Goal: Transaction & Acquisition: Purchase product/service

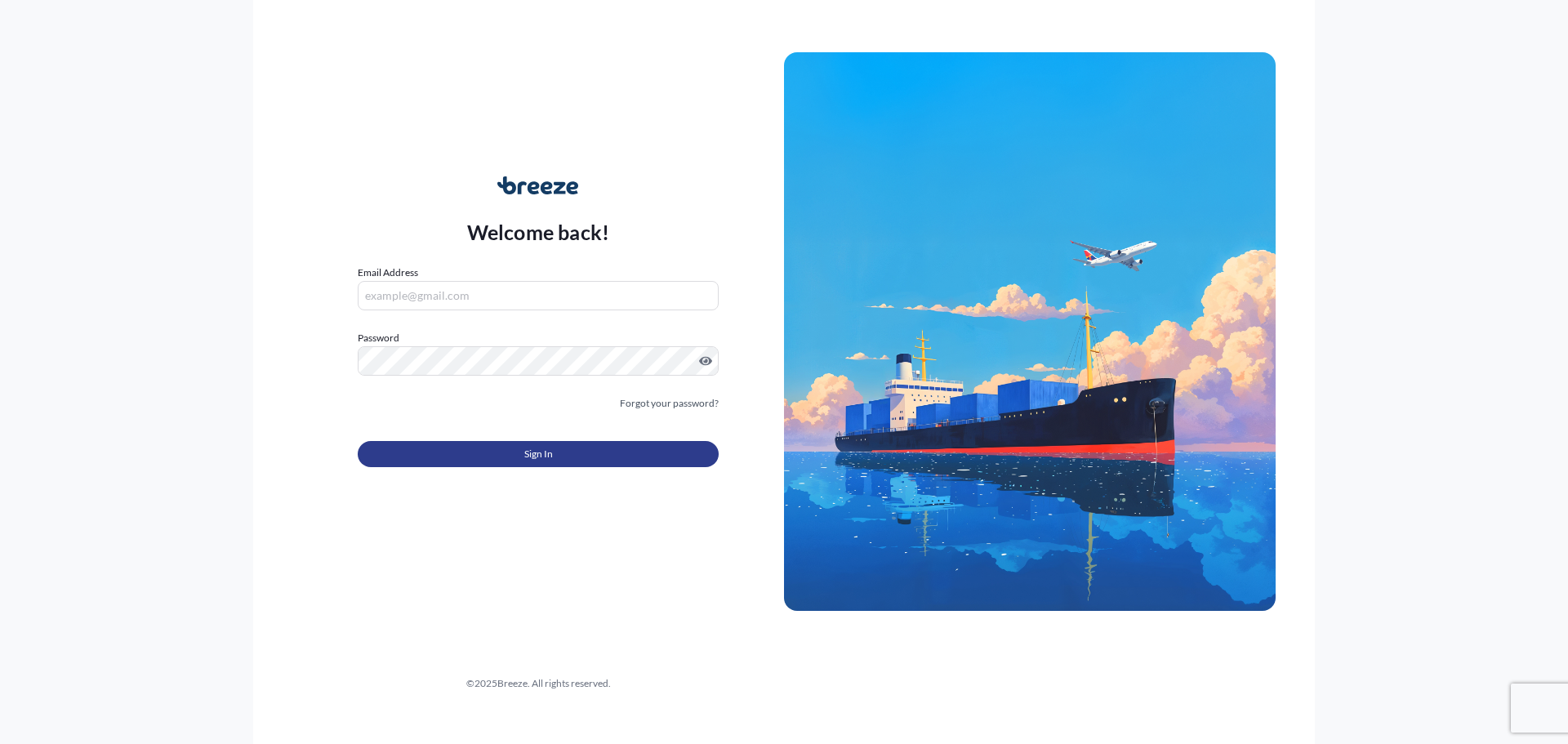
type input "[PERSON_NAME][EMAIL_ADDRESS][DOMAIN_NAME]"
click at [577, 459] on button "Sign In" at bounding box center [538, 454] width 361 height 26
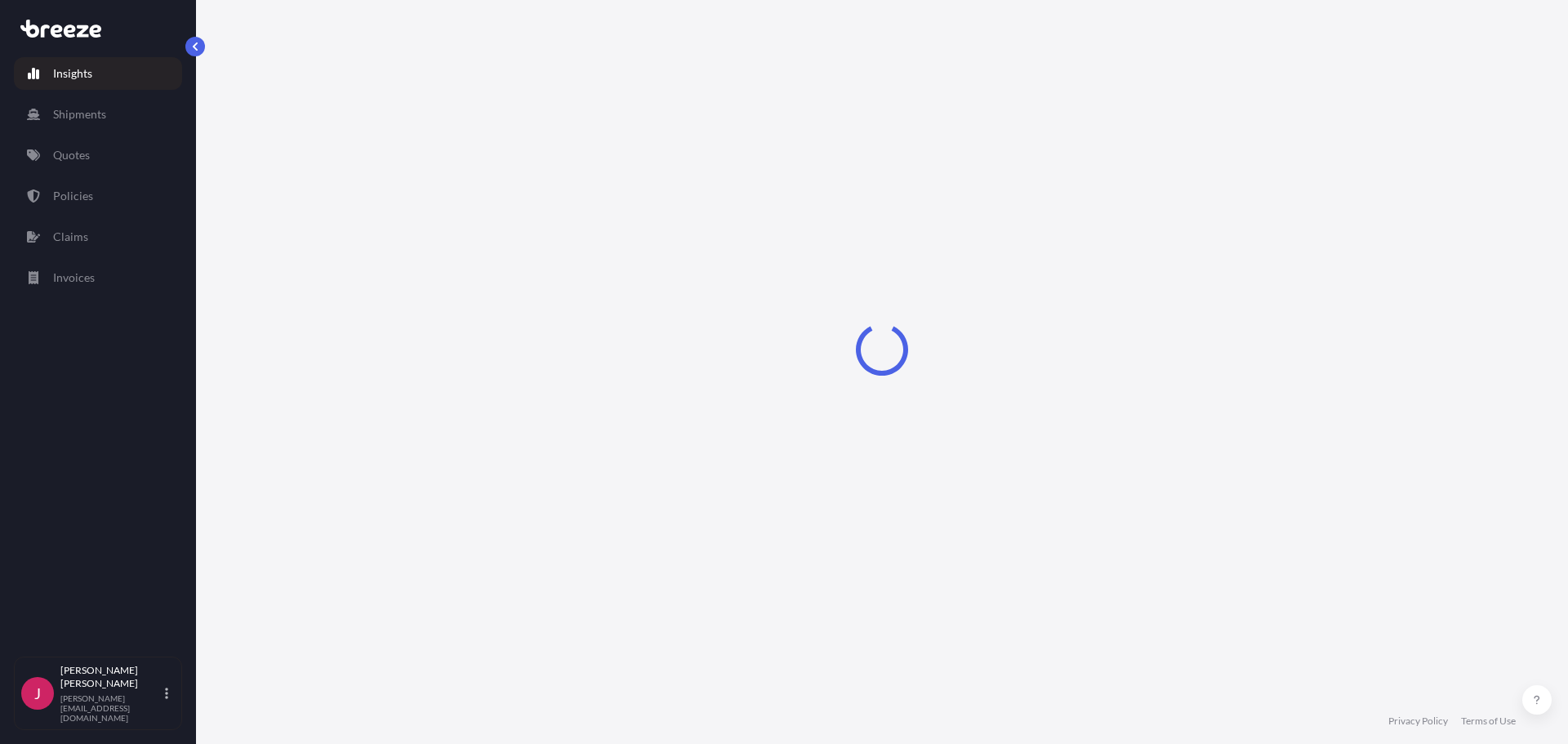
select select "2025"
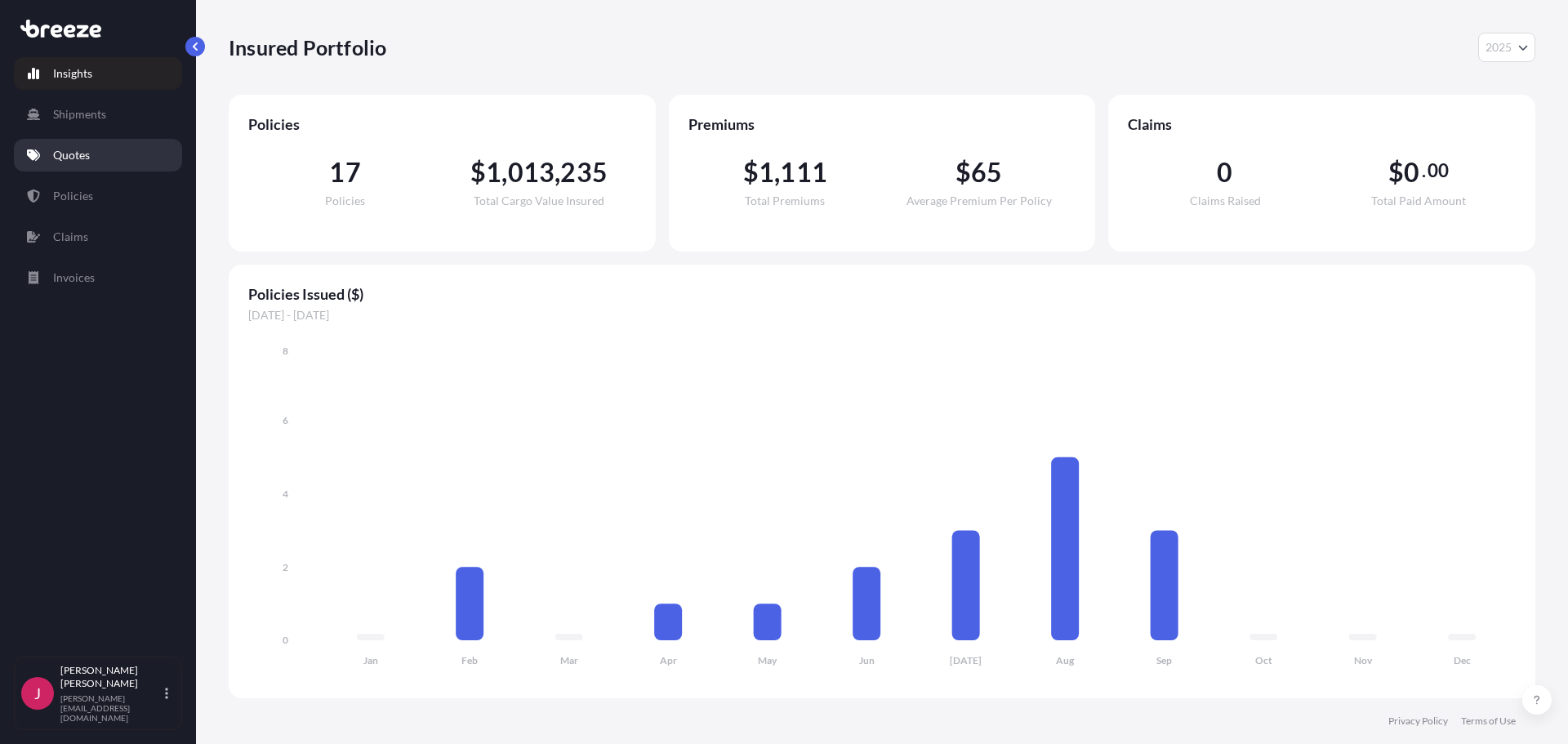
click at [94, 157] on link "Quotes" at bounding box center [98, 155] width 168 height 33
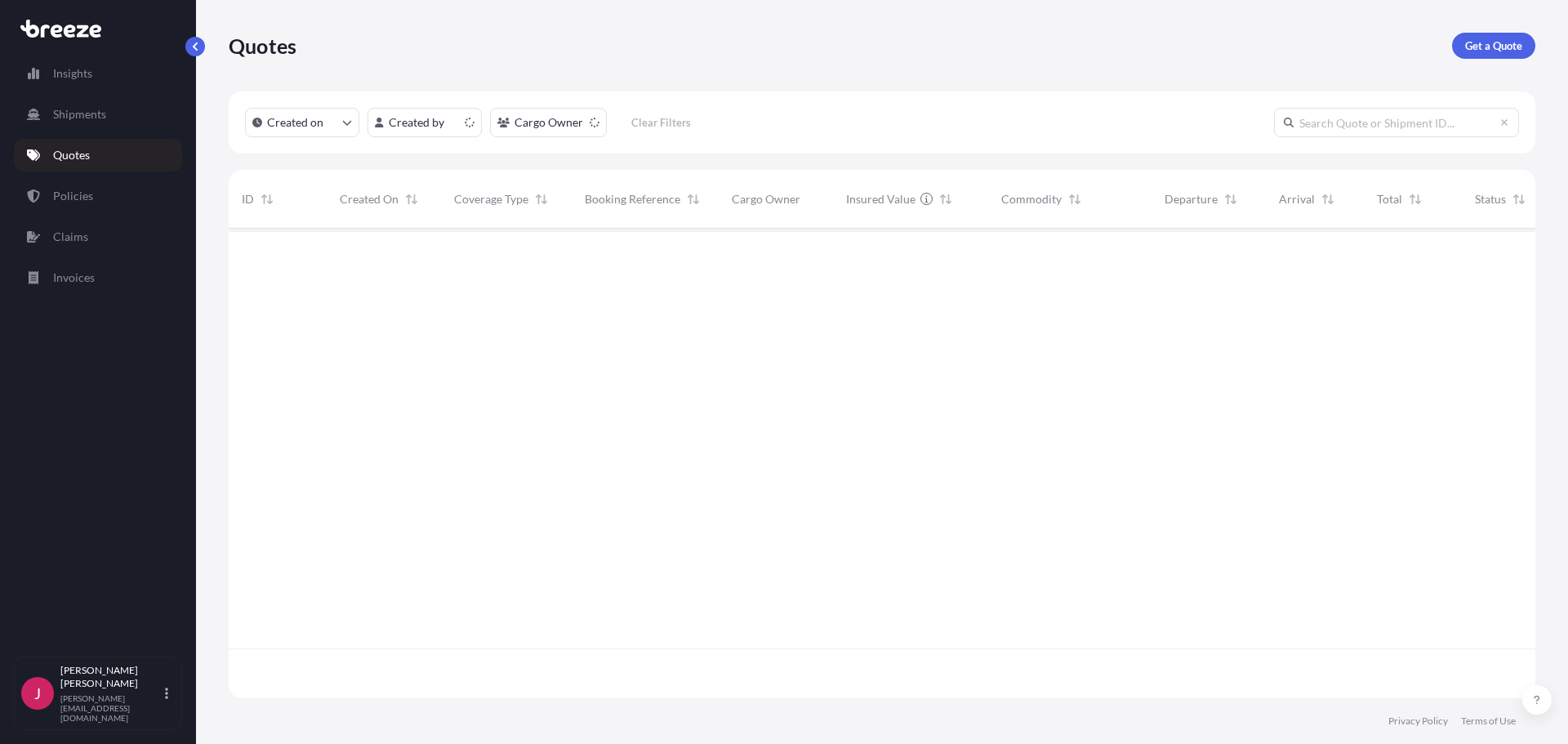
scroll to position [466, 1294]
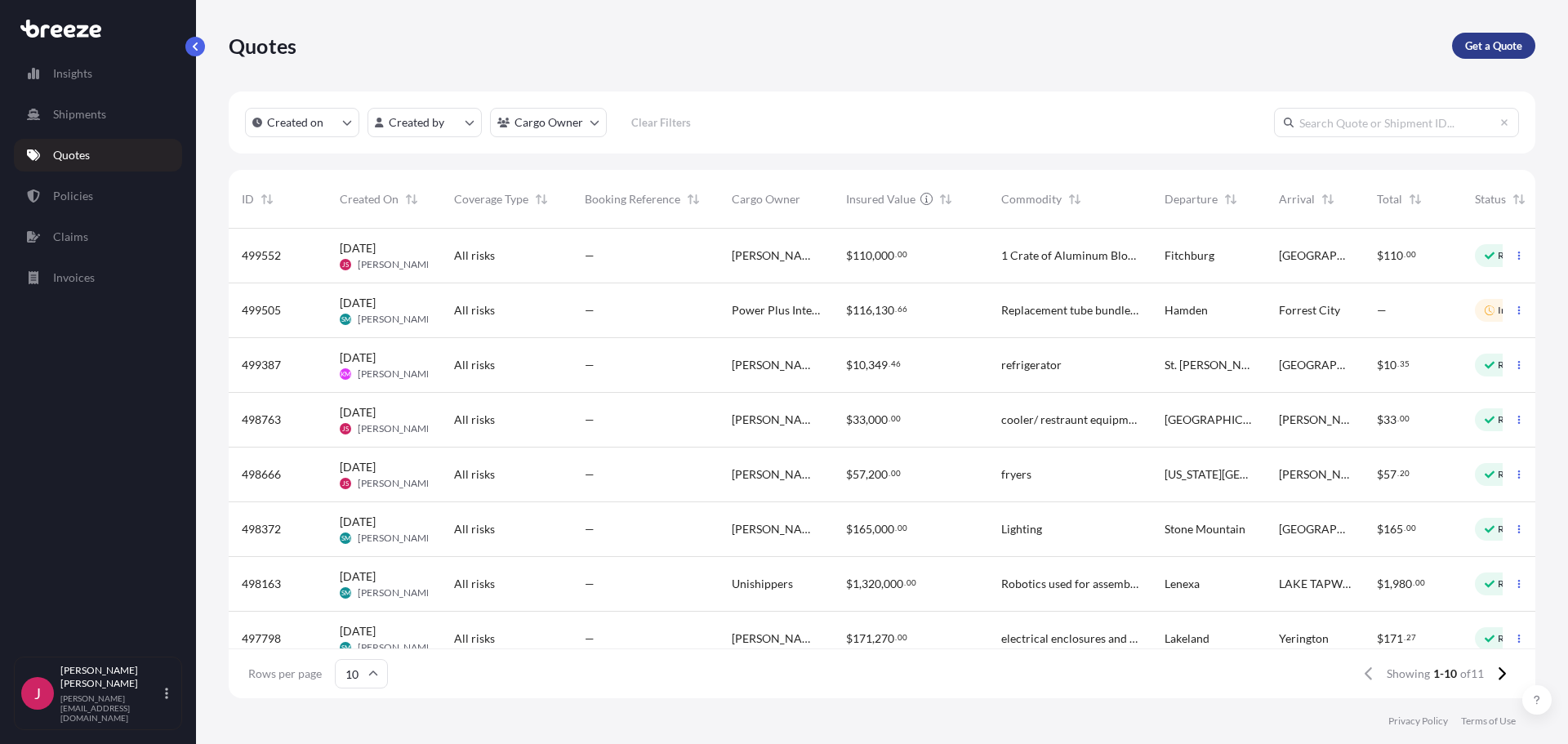
click at [1476, 50] on p "Get a Quote" at bounding box center [1493, 46] width 57 height 16
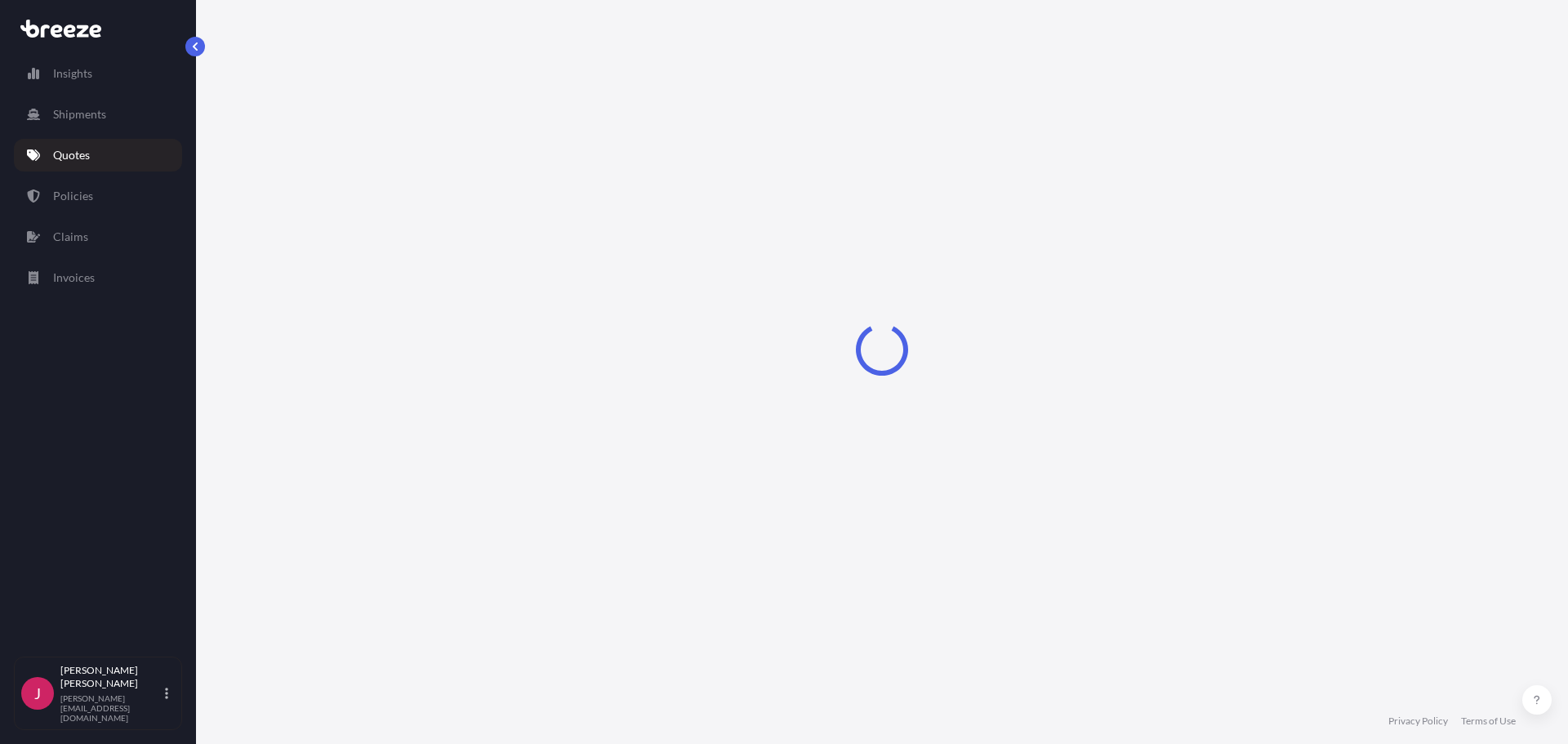
select select "Sea"
select select "1"
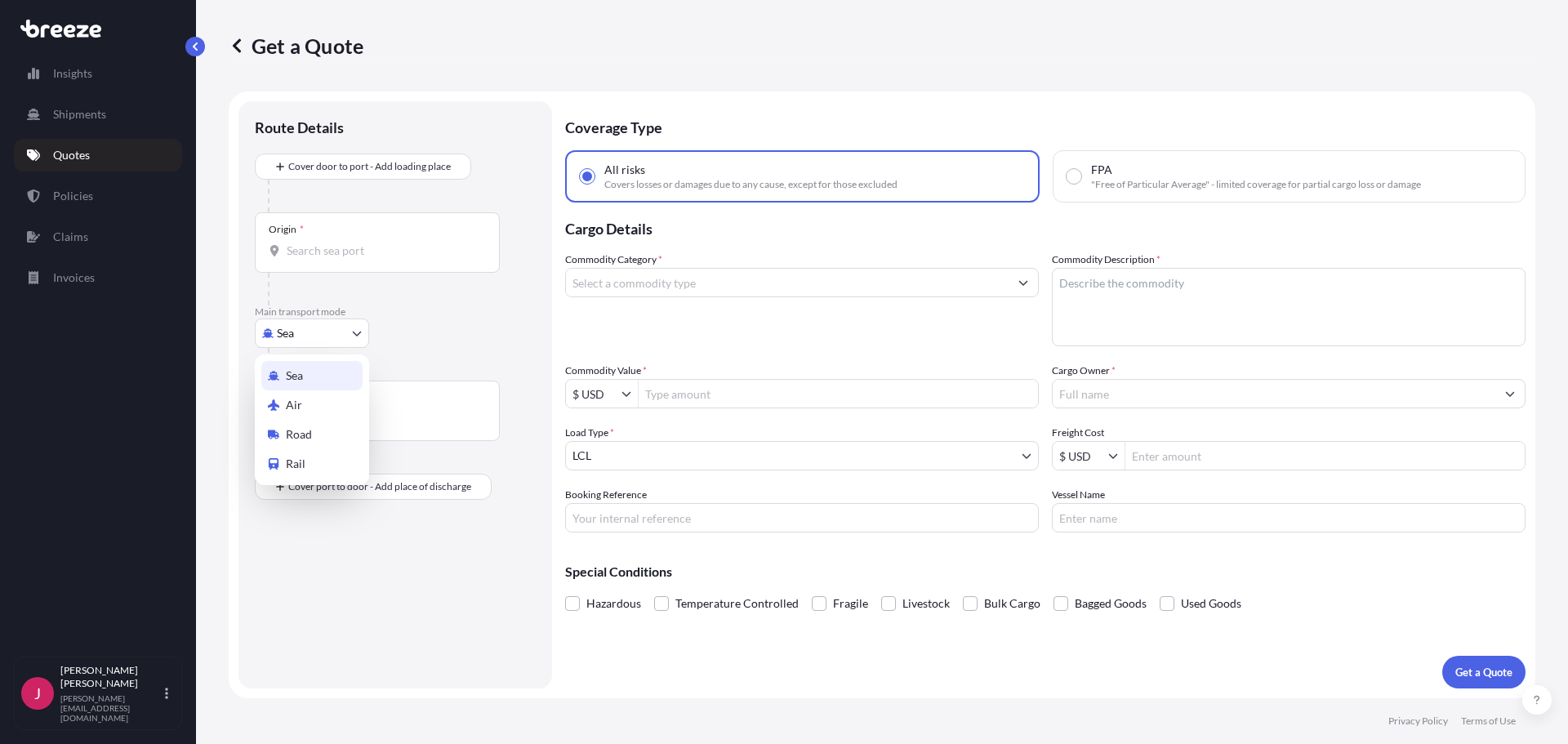
click at [300, 341] on body "Insights Shipments Quotes Policies Claims Invoices J [PERSON_NAME] [PERSON_NAME…" at bounding box center [784, 372] width 1568 height 744
click at [304, 428] on span "Road" at bounding box center [299, 435] width 26 height 16
select select "Road"
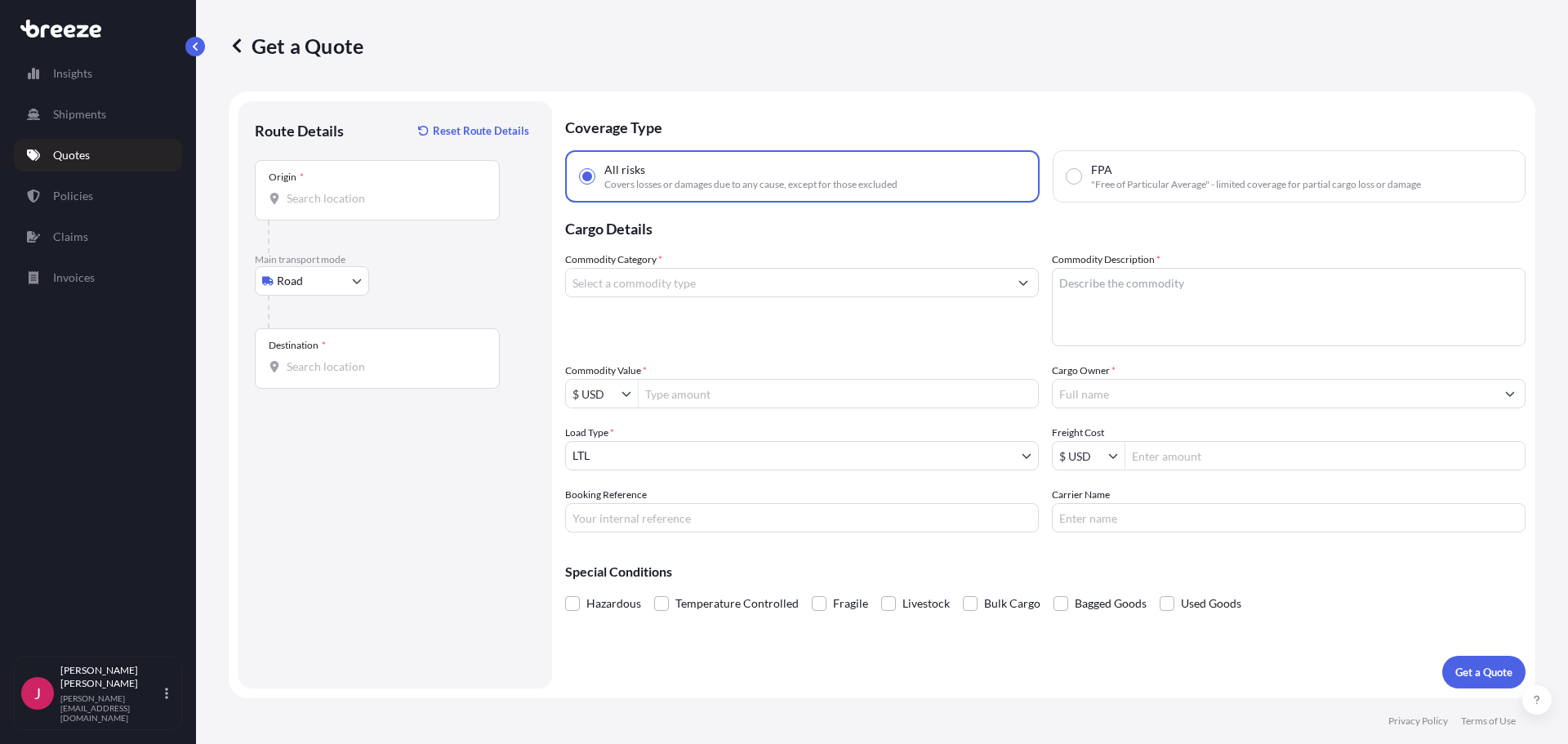
click at [334, 212] on div "Origin *" at bounding box center [377, 190] width 245 height 61
click at [334, 207] on input "Origin *" at bounding box center [382, 199] width 193 height 16
click at [339, 199] on input "[GEOGRAPHIC_DATA], 93199 [GEOGRAPHIC_DATA], [GEOGRAPHIC_DATA]" at bounding box center [382, 199] width 193 height 16
click at [341, 198] on input "[GEOGRAPHIC_DATA], 93199 [GEOGRAPHIC_DATA], [GEOGRAPHIC_DATA]" at bounding box center [382, 199] width 193 height 16
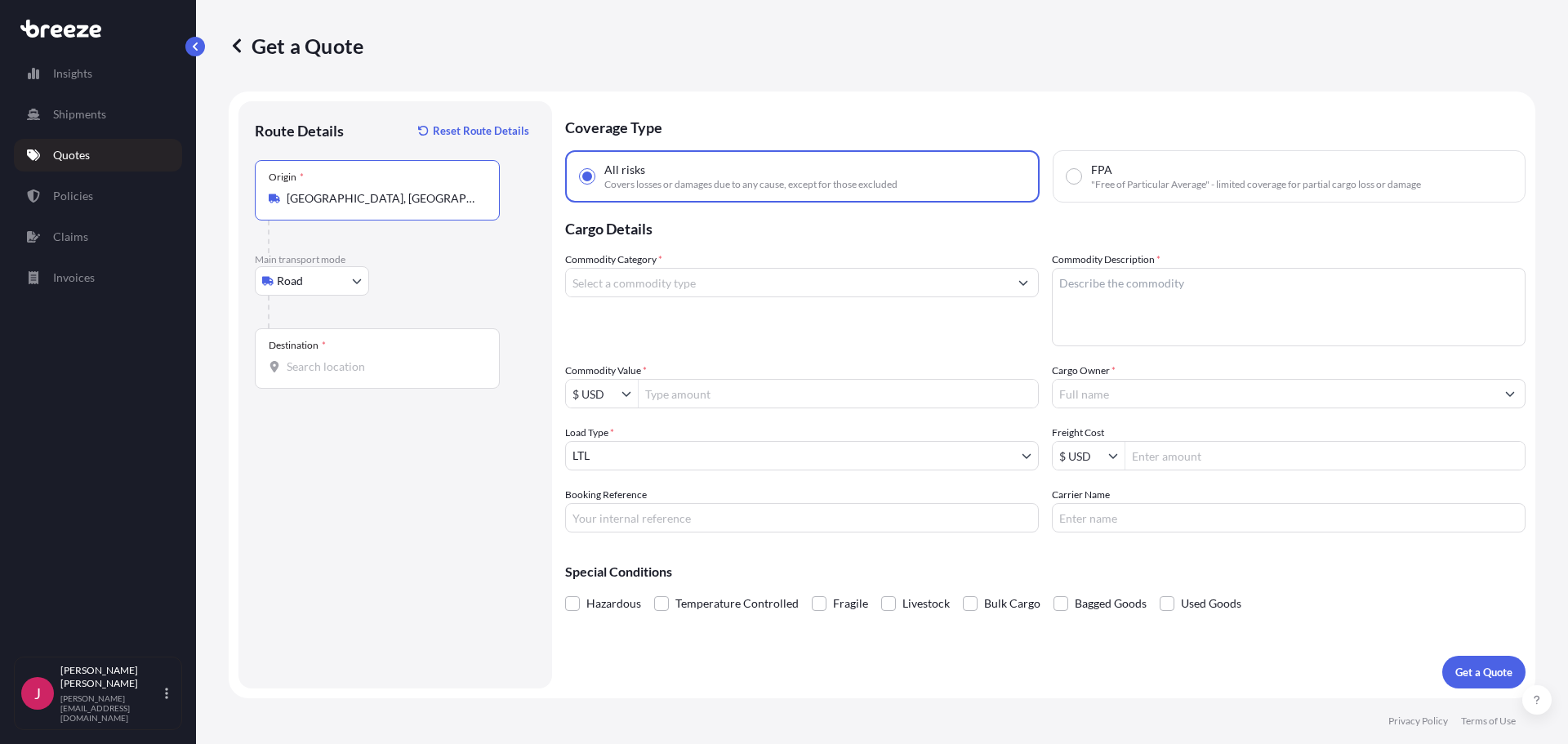
type input "[GEOGRAPHIC_DATA], [GEOGRAPHIC_DATA] 93199, [GEOGRAPHIC_DATA]"
click at [311, 359] on input "Destination *" at bounding box center [382, 367] width 193 height 16
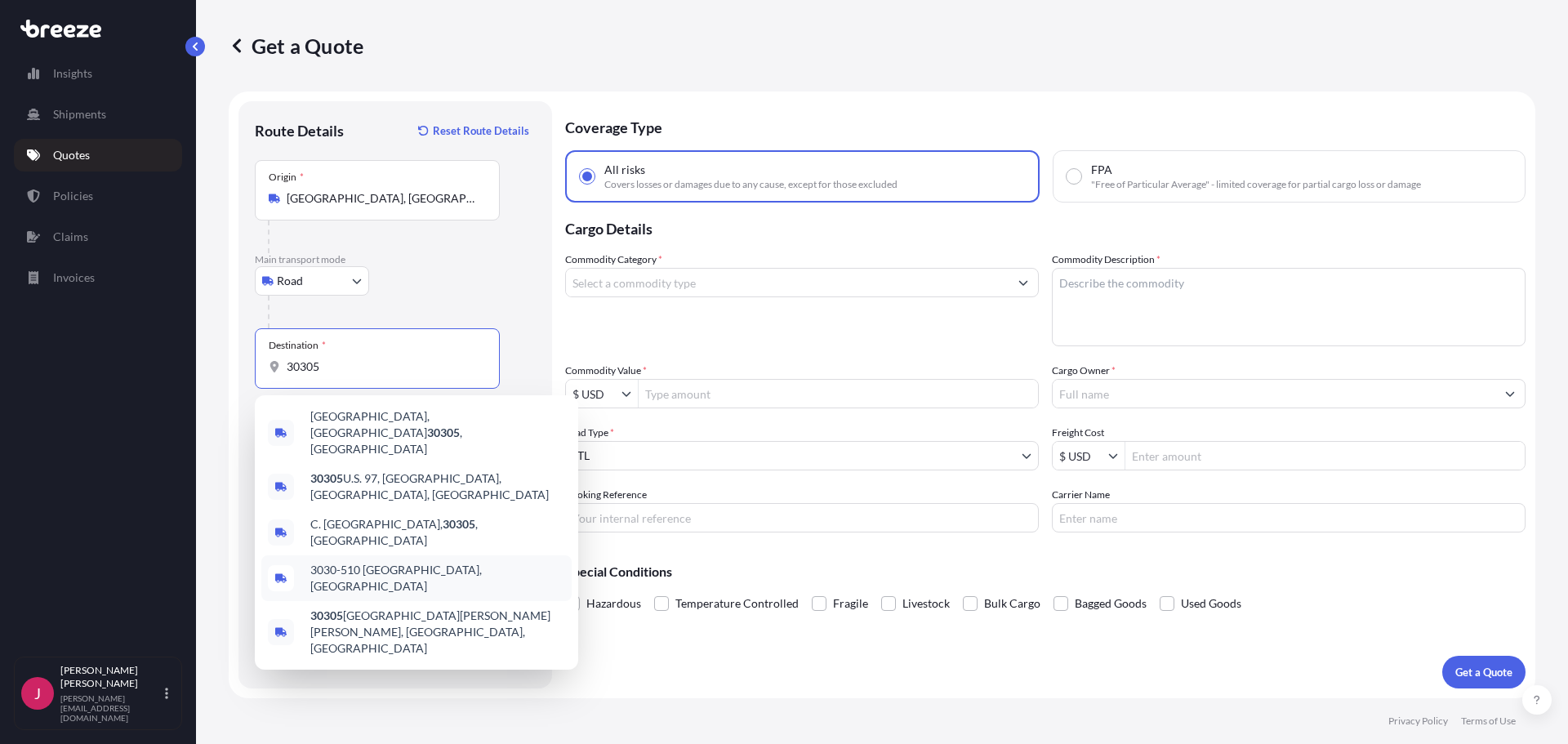
click at [357, 557] on div "3030-510 [GEOGRAPHIC_DATA], [GEOGRAPHIC_DATA]" at bounding box center [416, 578] width 310 height 46
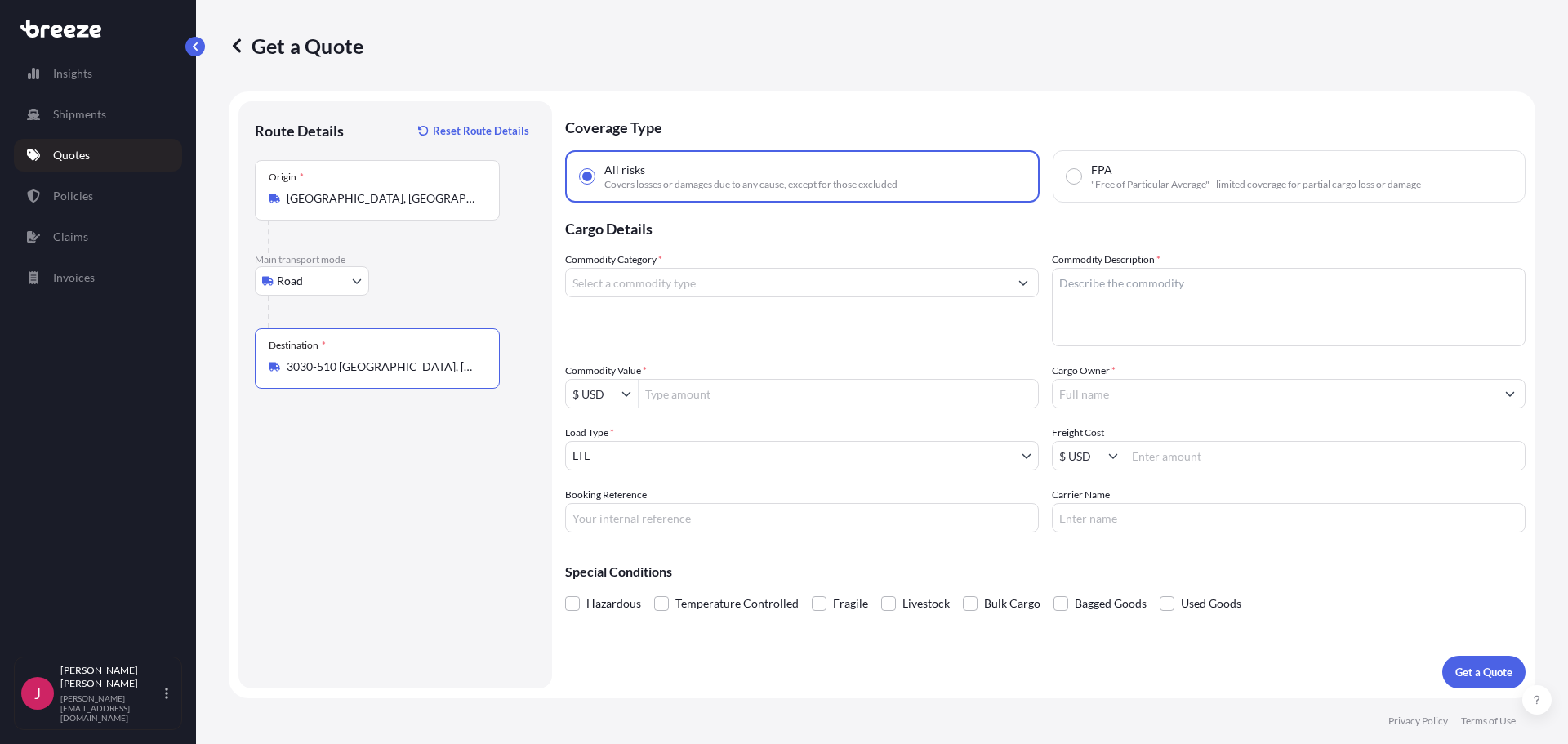
click at [365, 370] on input "3030-510 [GEOGRAPHIC_DATA], [GEOGRAPHIC_DATA]" at bounding box center [382, 367] width 193 height 16
type input "[GEOGRAPHIC_DATA], [GEOGRAPHIC_DATA]"
click at [381, 436] on div "Route Details Reset Route Details Place of loading Road Road Rail Origin * [GEO…" at bounding box center [395, 395] width 281 height 555
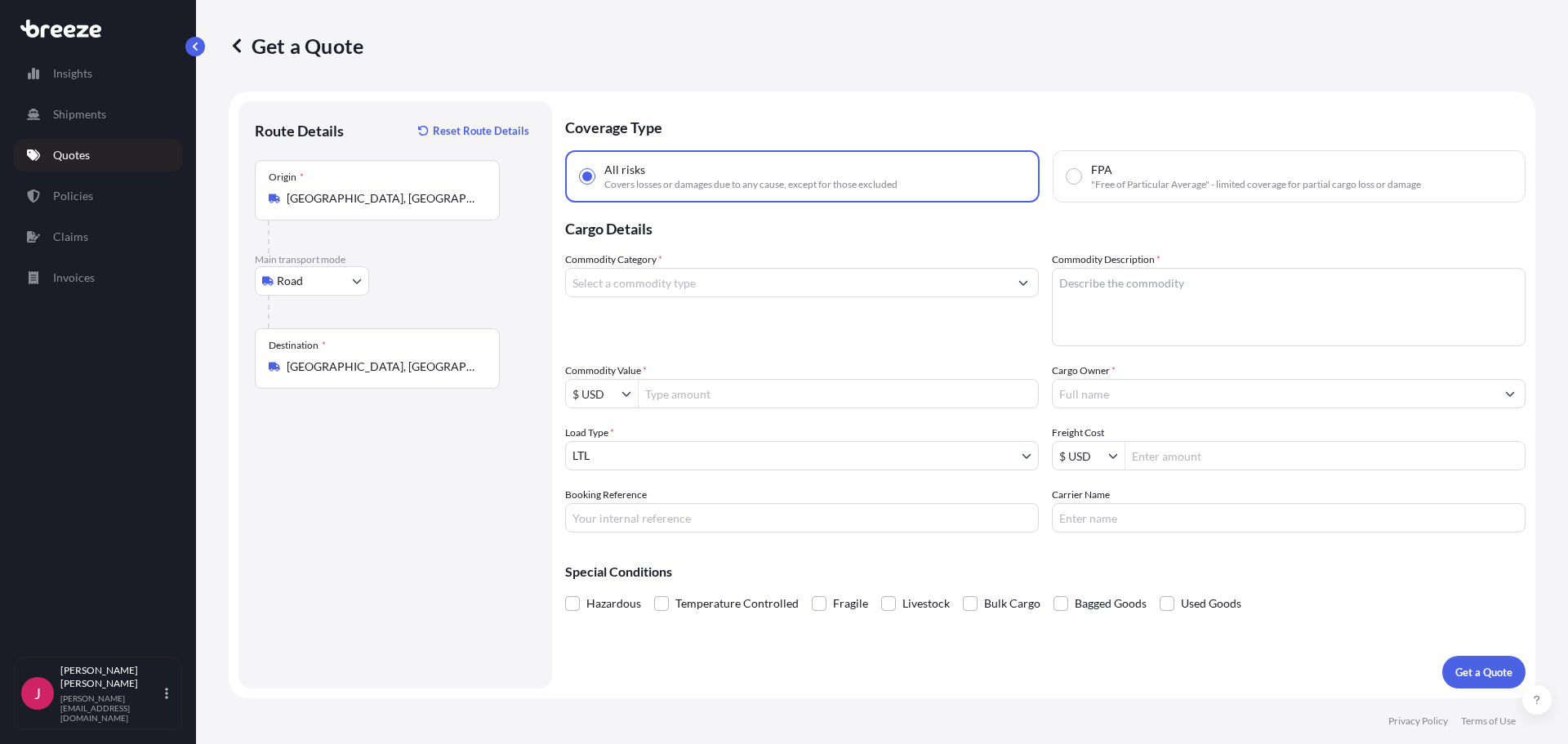
click at [730, 402] on input "Commodity Value *" at bounding box center [838, 394] width 400 height 30
type input "5,000"
click at [461, 513] on div "Route Details Reset Route Details Place of loading Road Road Rail Origin * [GEO…" at bounding box center [395, 395] width 281 height 555
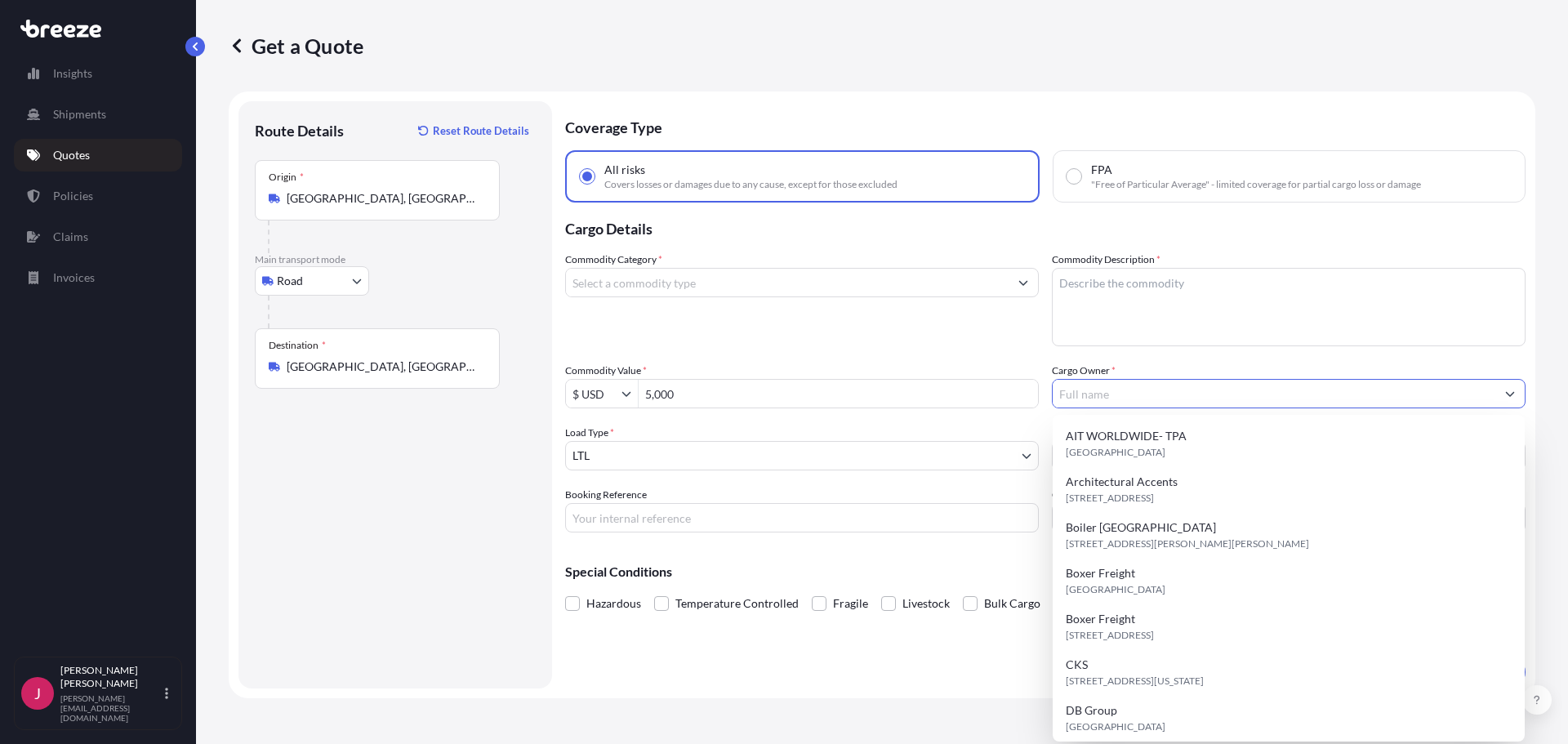
click at [1202, 386] on input "Cargo Owner *" at bounding box center [1273, 394] width 442 height 30
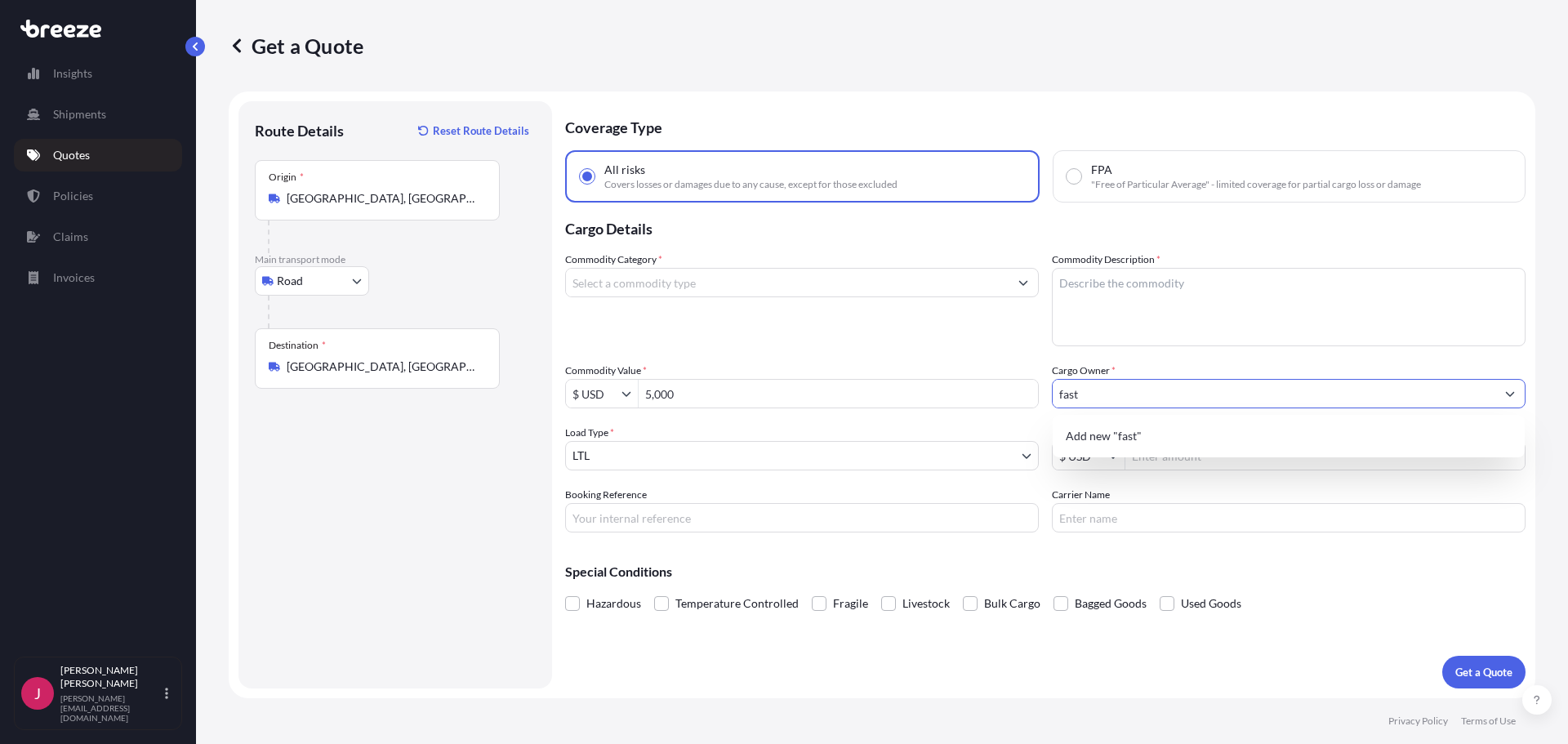
drag, startPoint x: 1121, startPoint y: 394, endPoint x: 989, endPoint y: 383, distance: 132.5
click at [989, 383] on div "Commodity Category * Commodity Description * Commodity Value * $ USD 5,000 Carg…" at bounding box center [1045, 392] width 960 height 281
click at [1097, 391] on input "novo" at bounding box center [1273, 394] width 442 height 30
drag, startPoint x: 1079, startPoint y: 395, endPoint x: 1026, endPoint y: 395, distance: 53.0
click at [1026, 395] on div "Commodity Category * Commodity Description * Commodity Value * $ USD 5,000 Carg…" at bounding box center [1045, 392] width 960 height 281
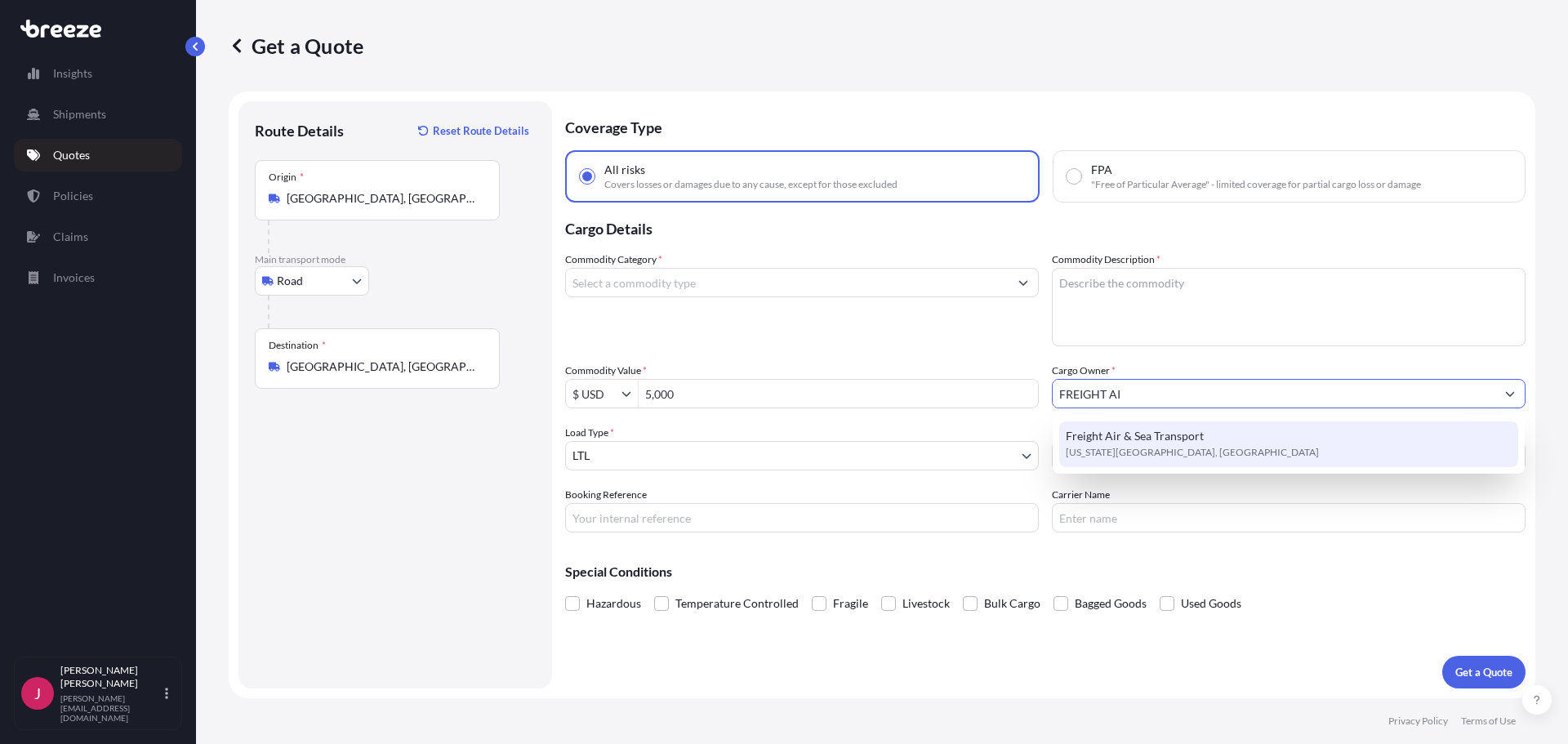
click at [1179, 441] on span "Freight Air & Sea Transport" at bounding box center [1135, 436] width 138 height 16
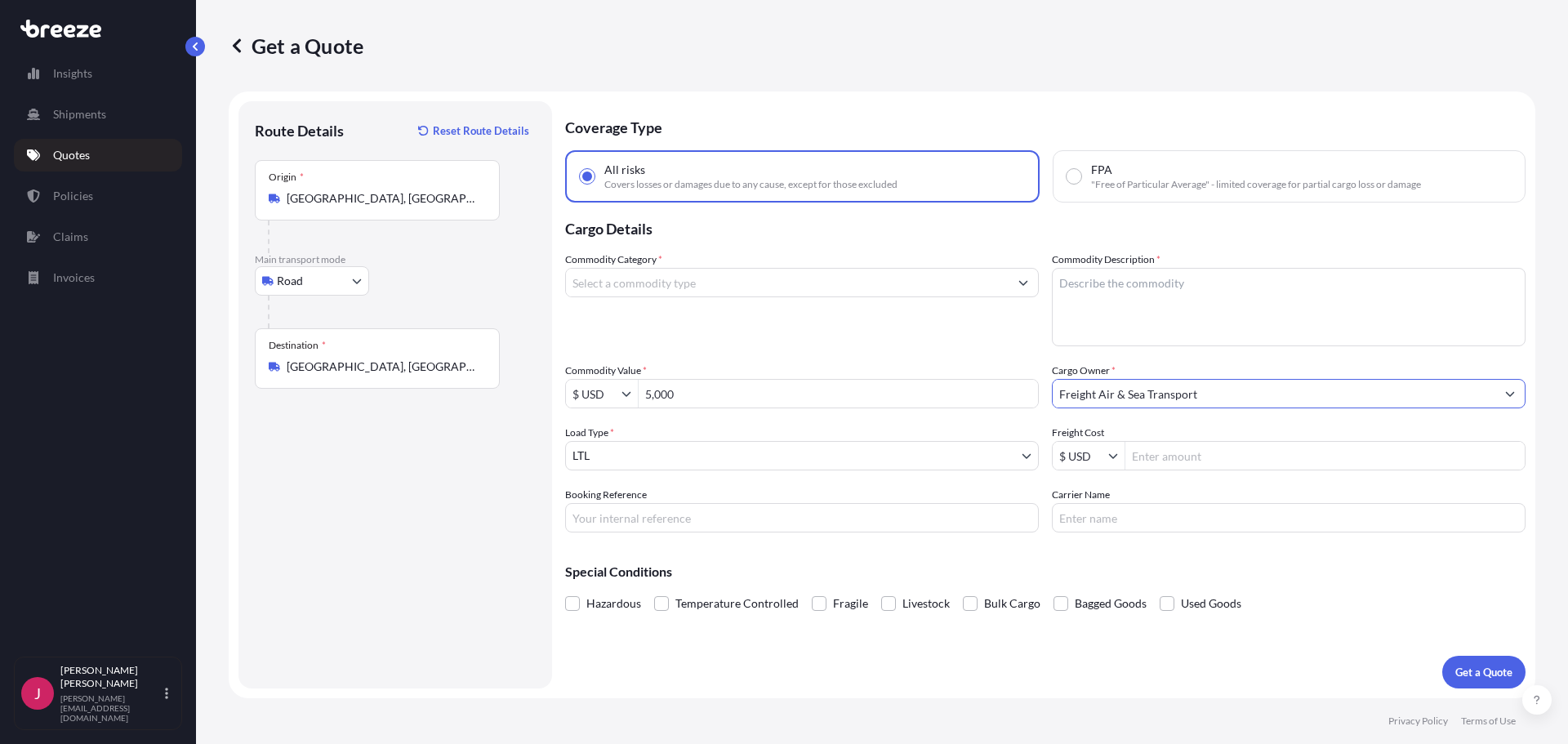
type input "Freight Air & Sea Transport"
